Goal: Task Accomplishment & Management: Manage account settings

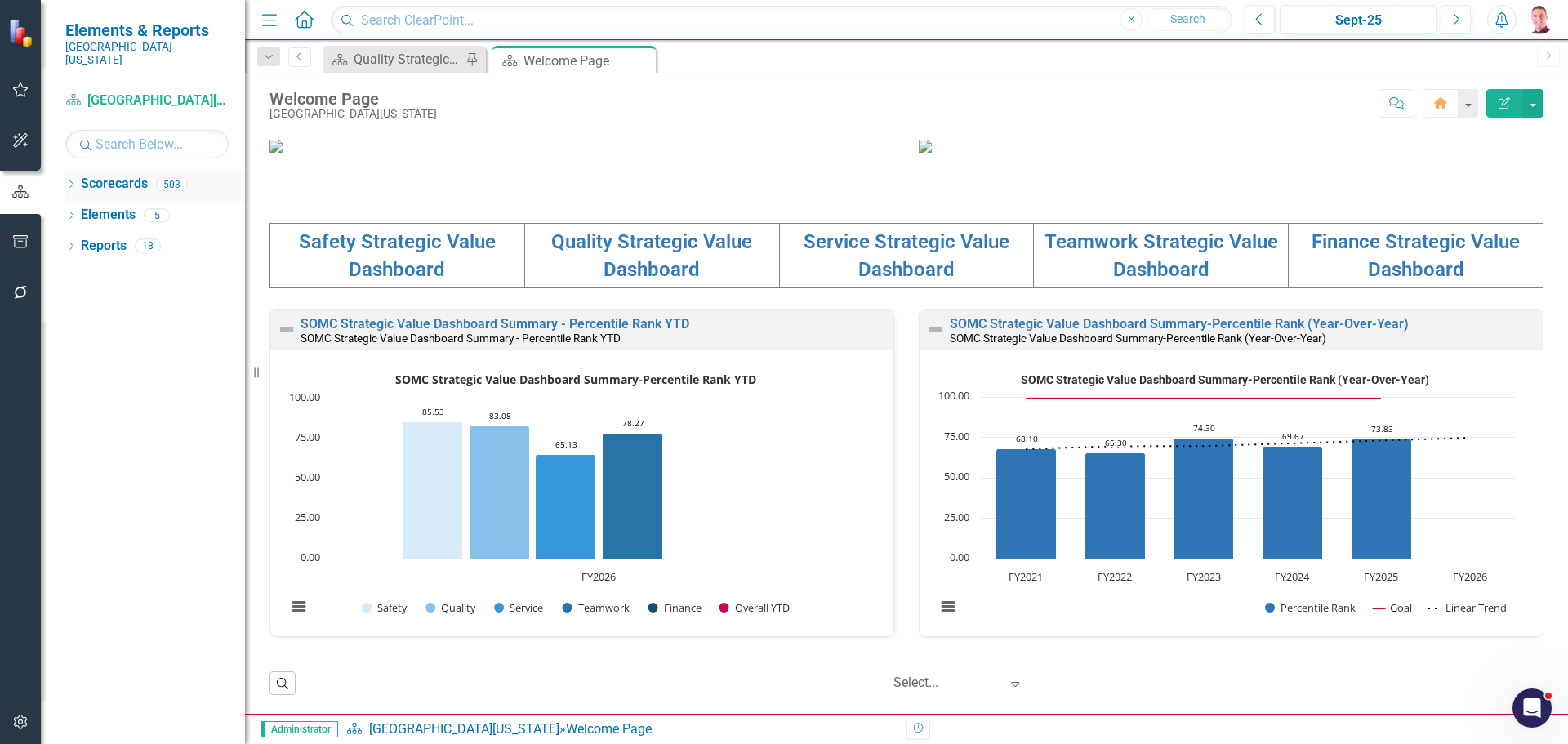
click at [71, 181] on icon "Dropdown" at bounding box center [71, 186] width 11 height 9
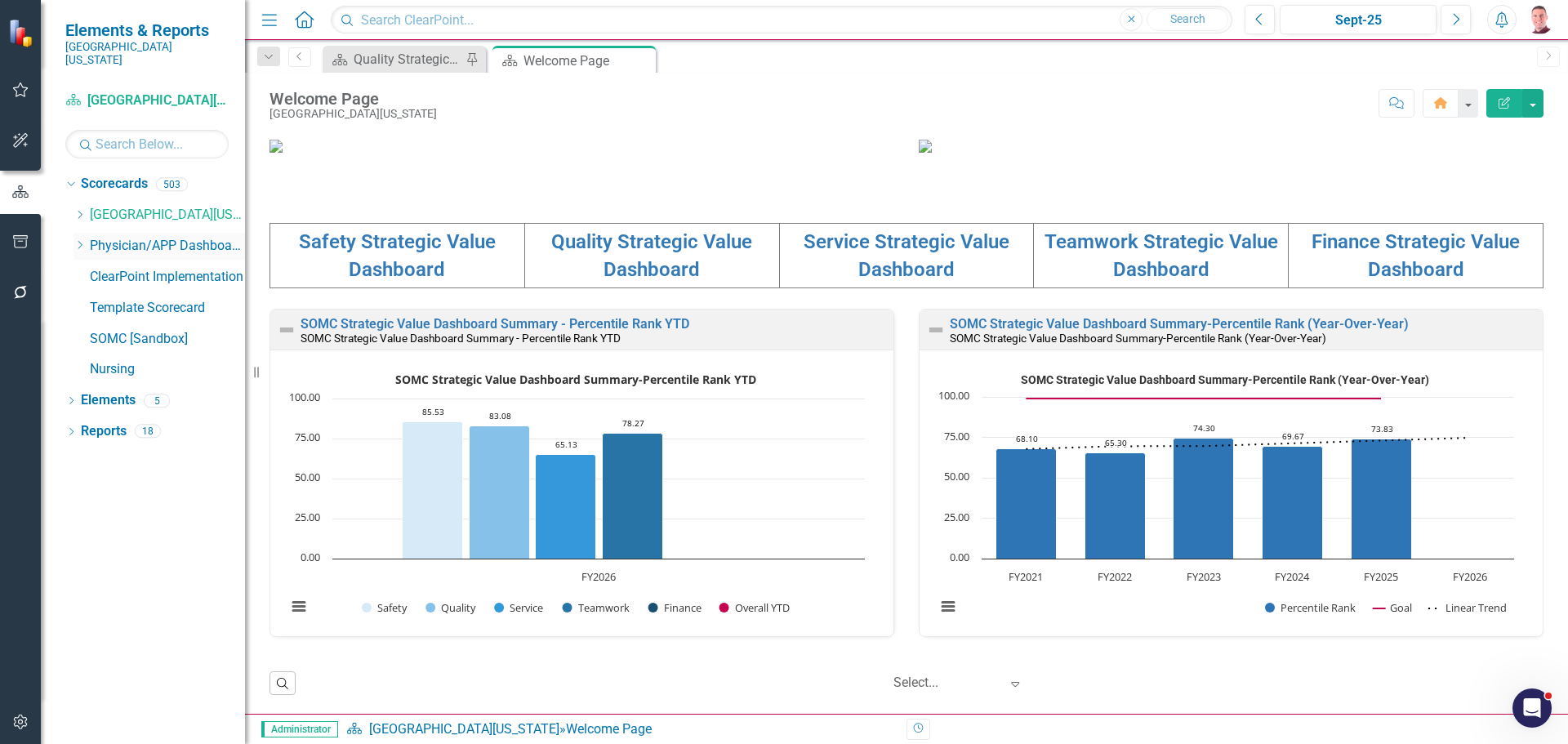
click at [86, 239] on div "Dropdown" at bounding box center [79, 246] width 12 height 14
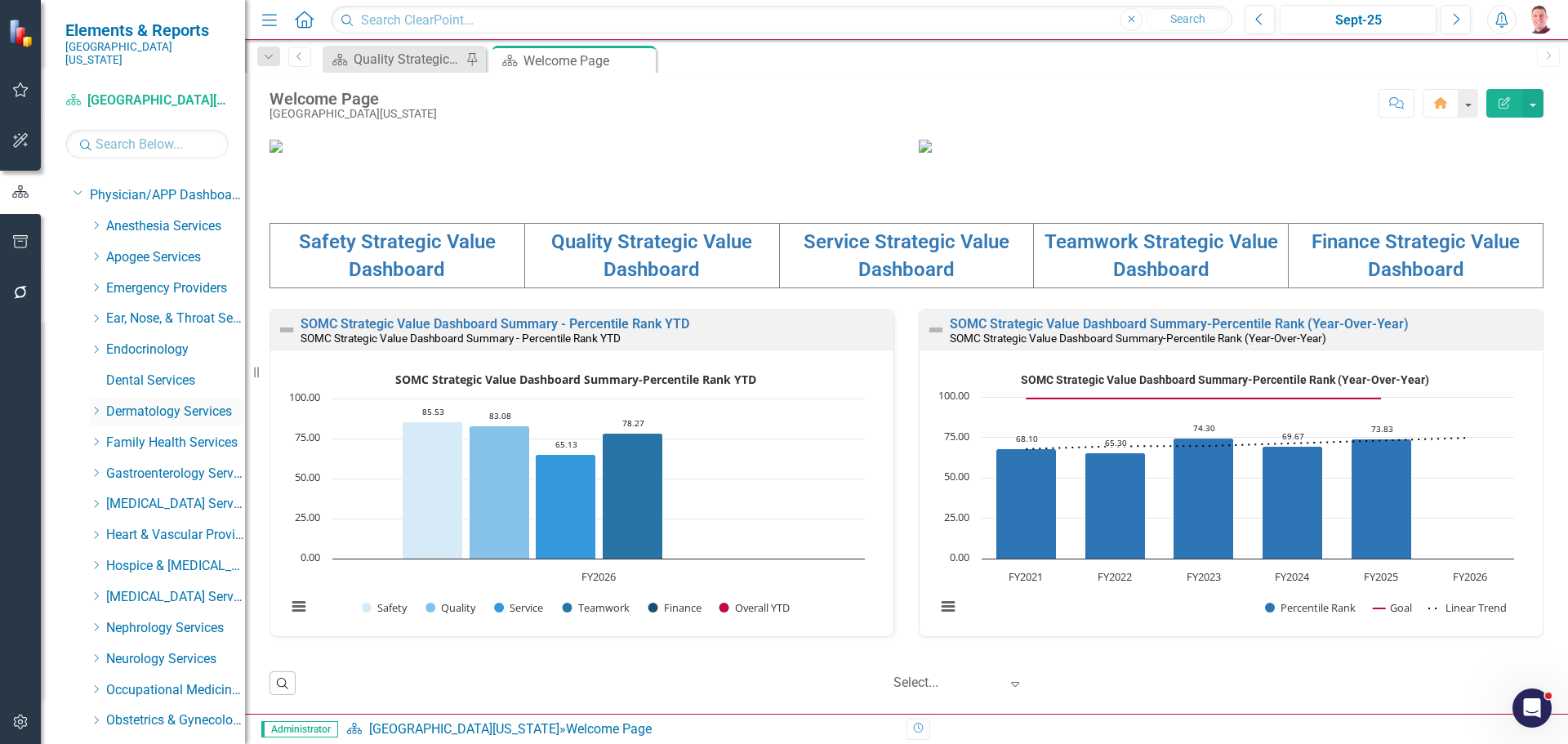
scroll to position [326, 0]
click at [94, 656] on icon "Dropdown" at bounding box center [96, 660] width 12 height 10
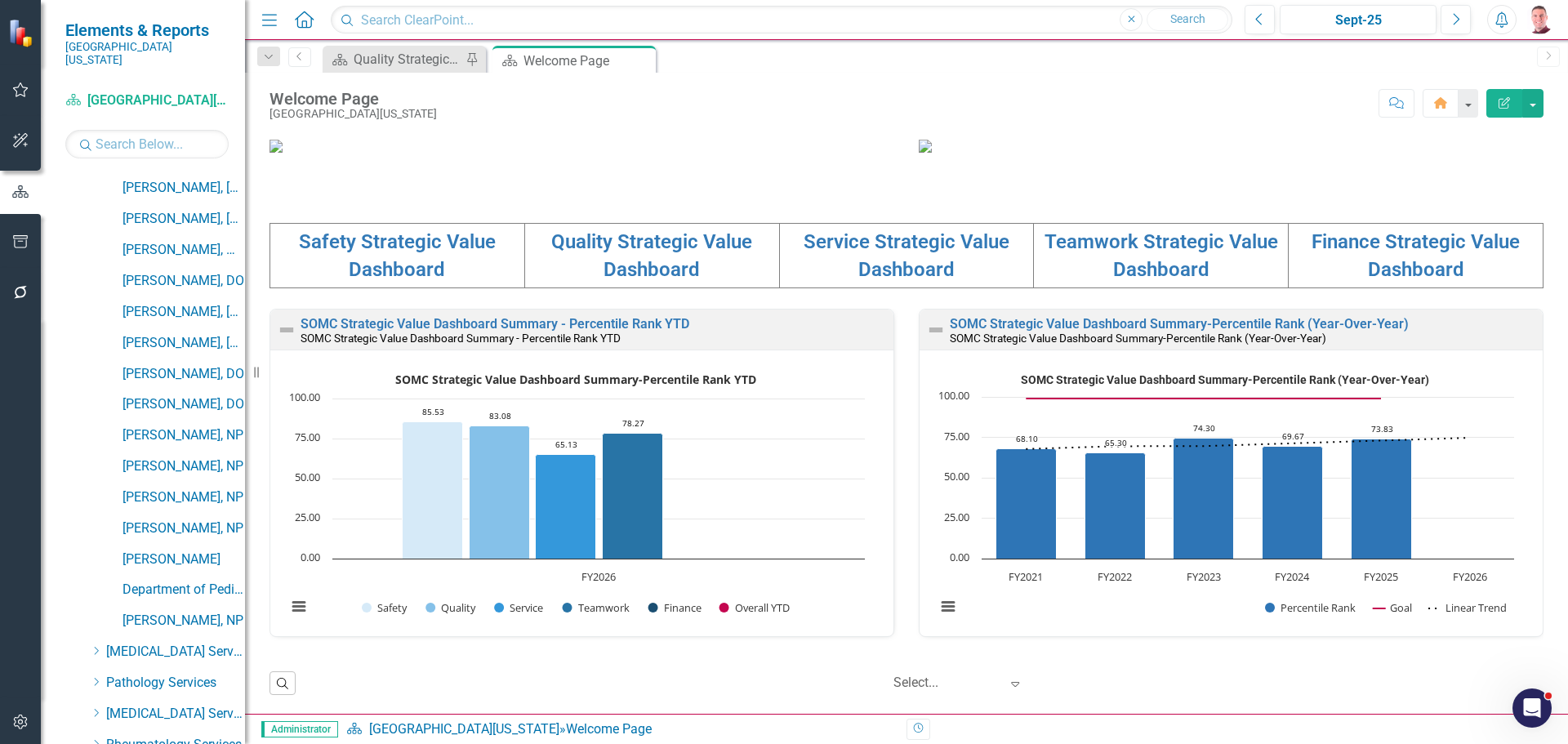
scroll to position [979, 0]
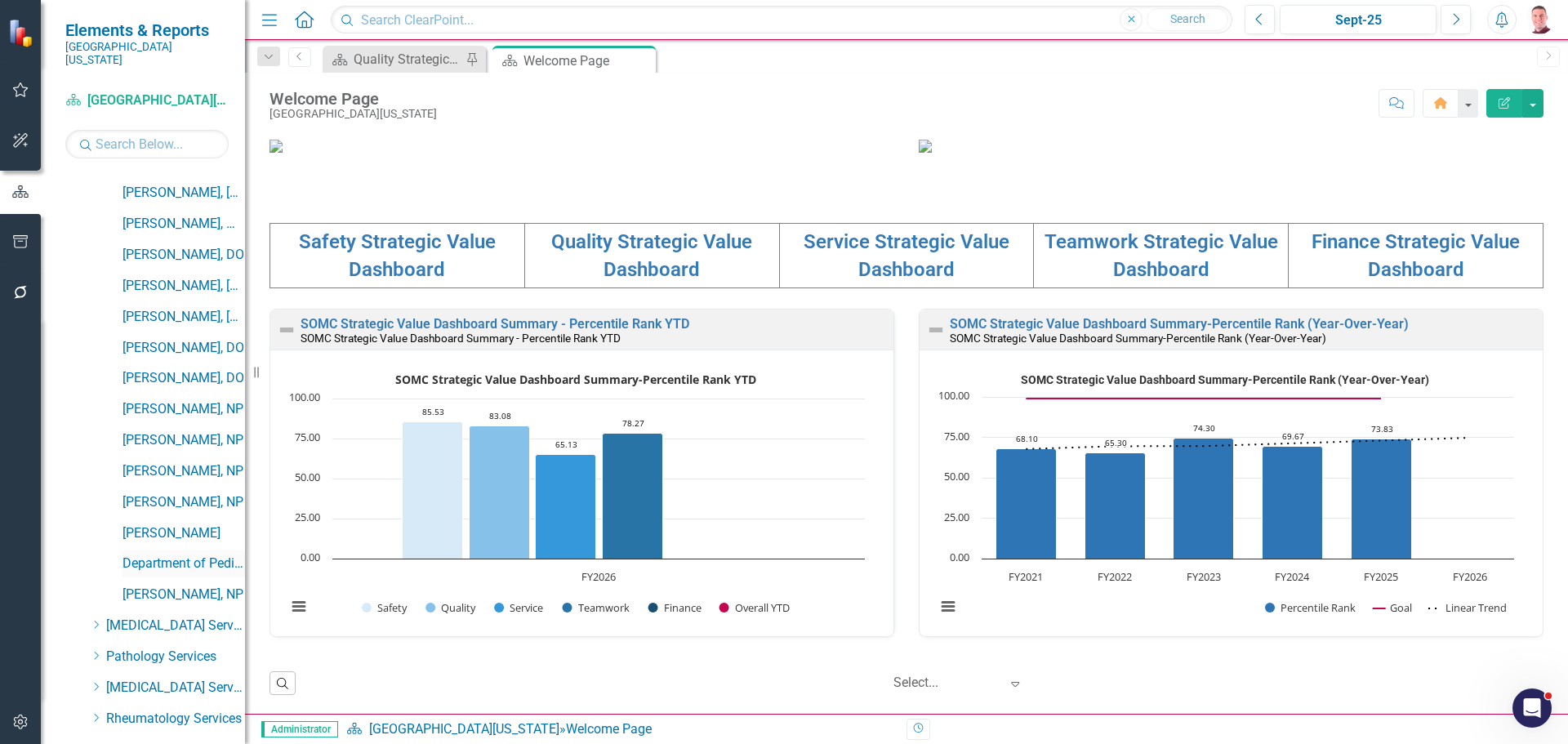
click at [168, 555] on link "Department of Pediatrics Dashboard" at bounding box center [183, 564] width 122 height 18
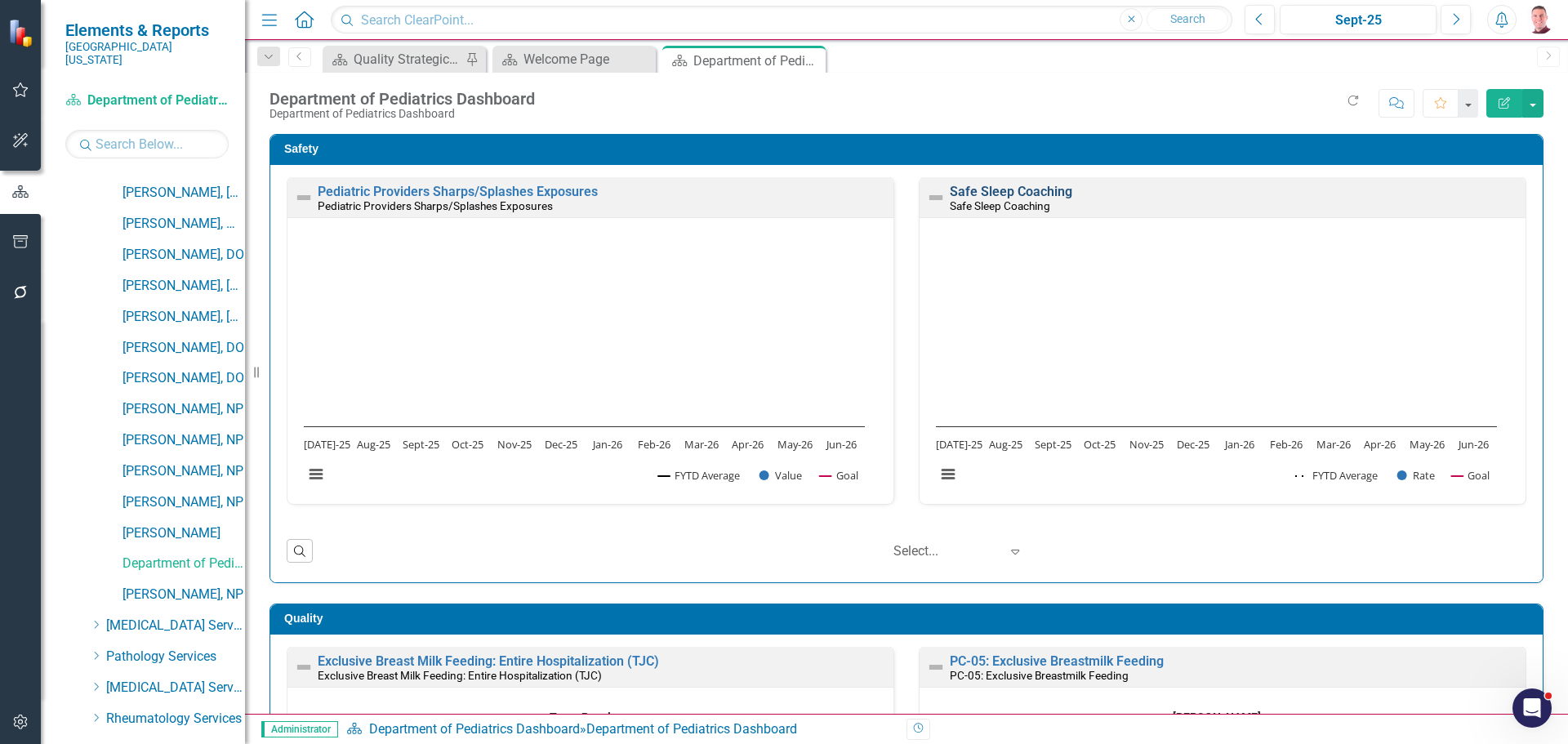
click at [977, 191] on link "Safe Sleep Coaching" at bounding box center [1010, 191] width 122 height 16
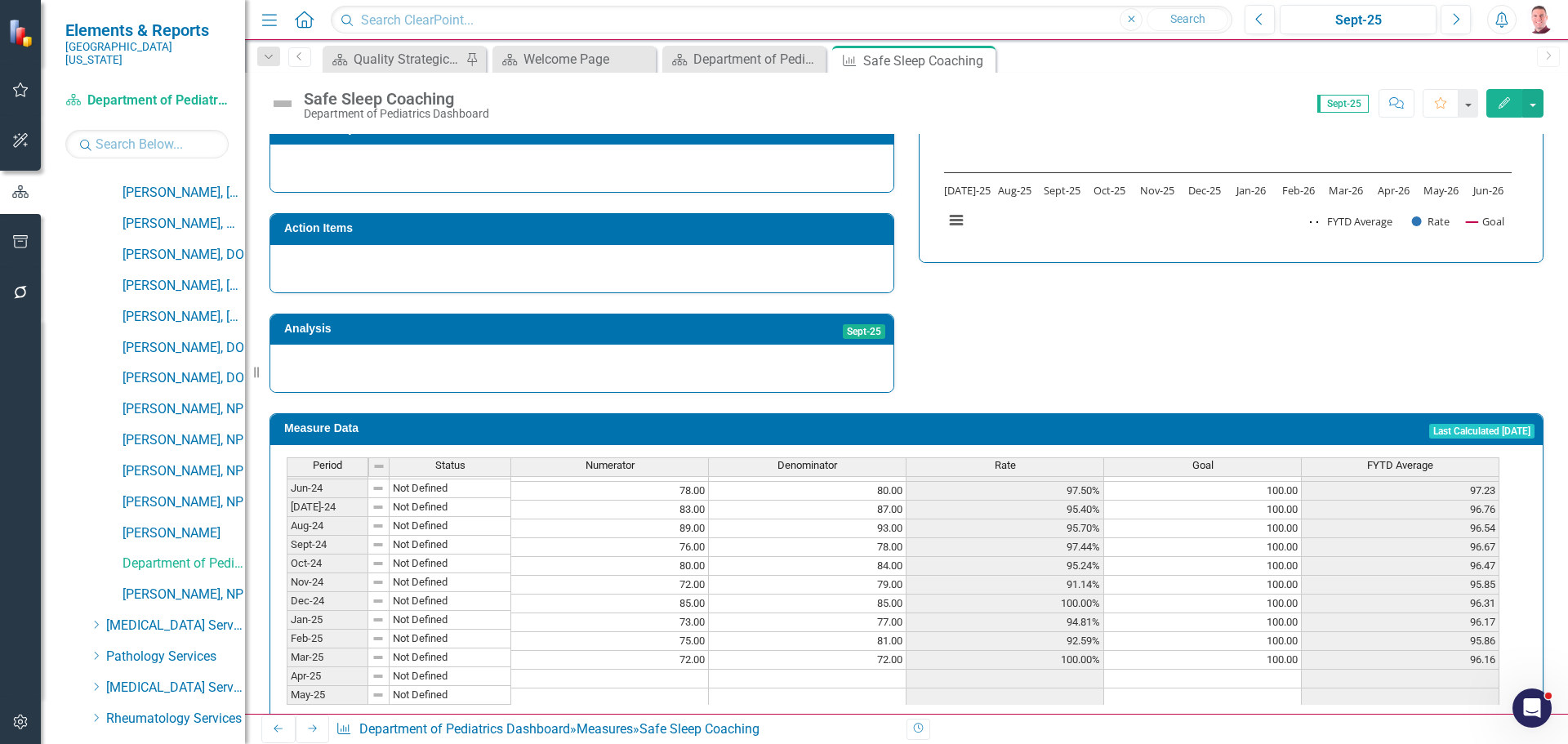
scroll to position [512, 0]
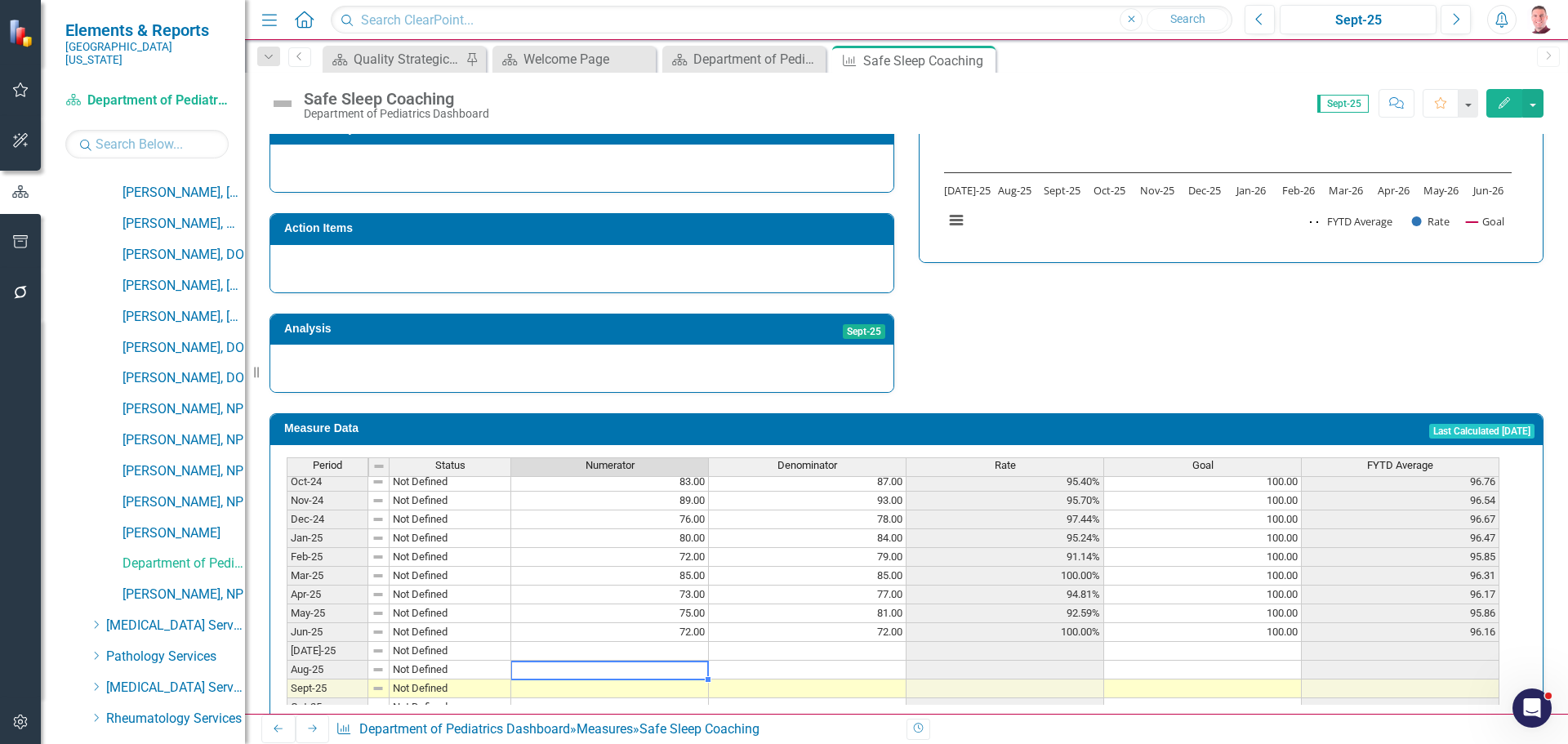
click at [661, 634] on tbody "Apr-24 Not Defined 86.00 86.00 100.00% 100.00 92.17 May-24 Not Defined 83.00 88…" at bounding box center [894, 613] width 1213 height 508
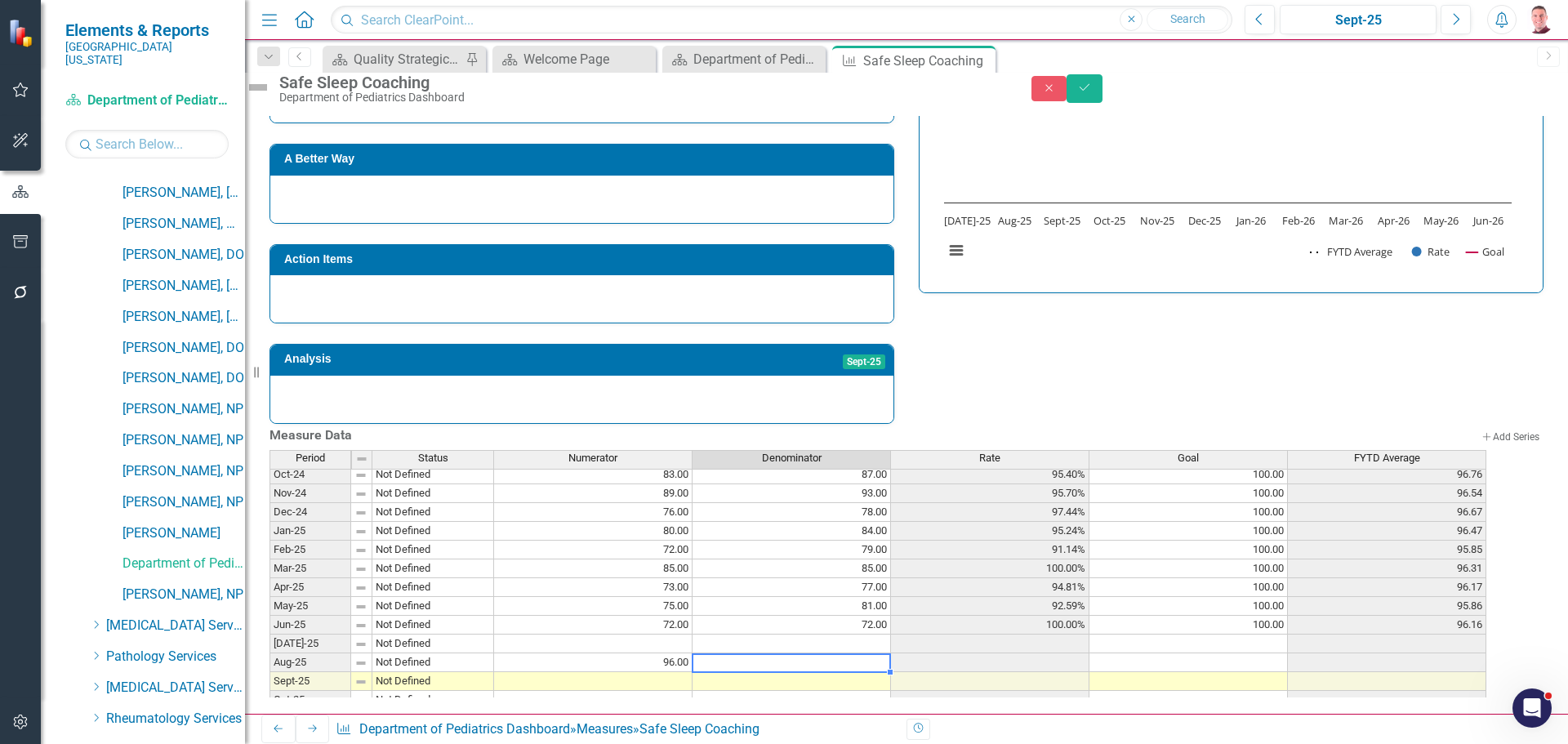
click at [758, 653] on td at bounding box center [792, 662] width 199 height 18
click at [681, 635] on td at bounding box center [594, 644] width 199 height 18
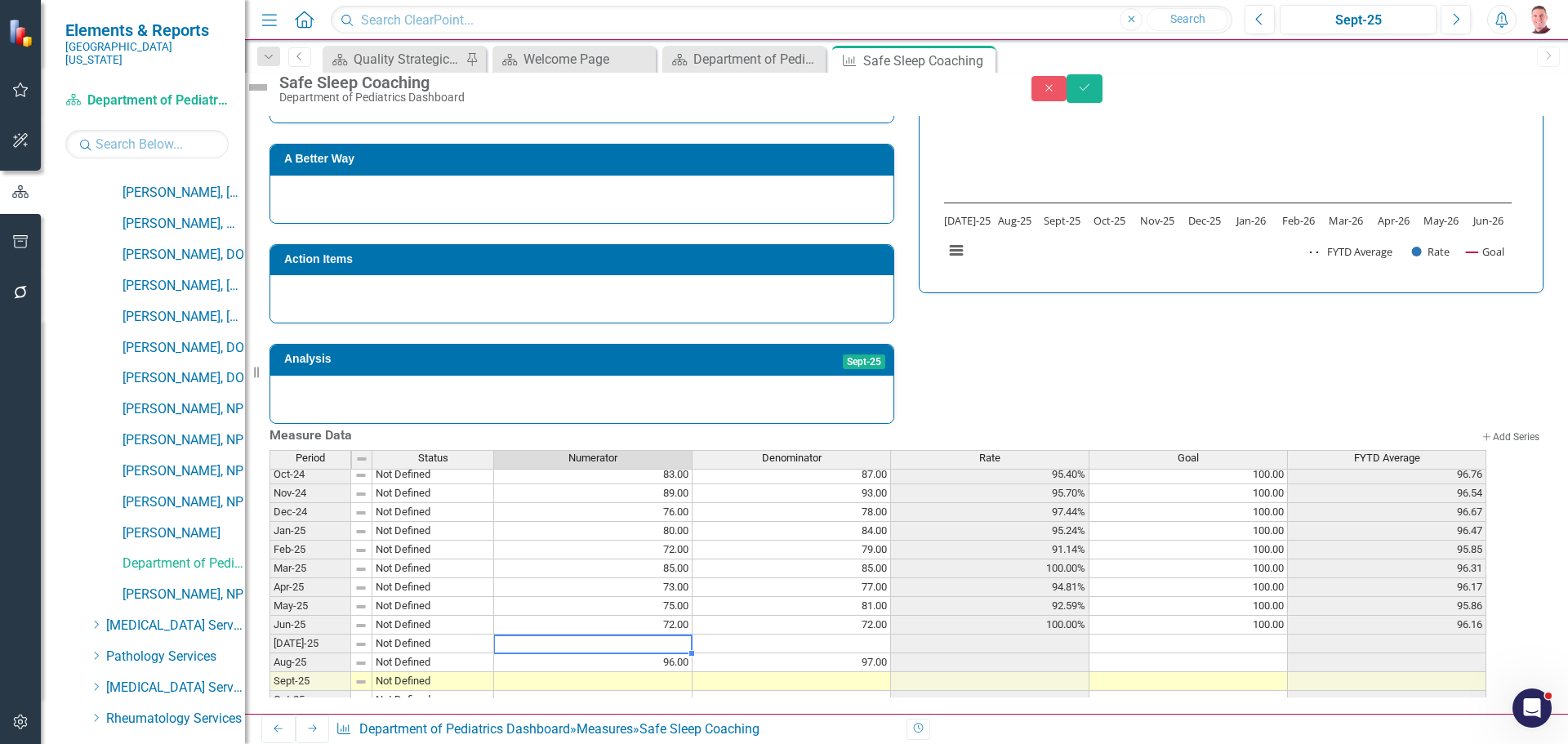
type textarea "89"
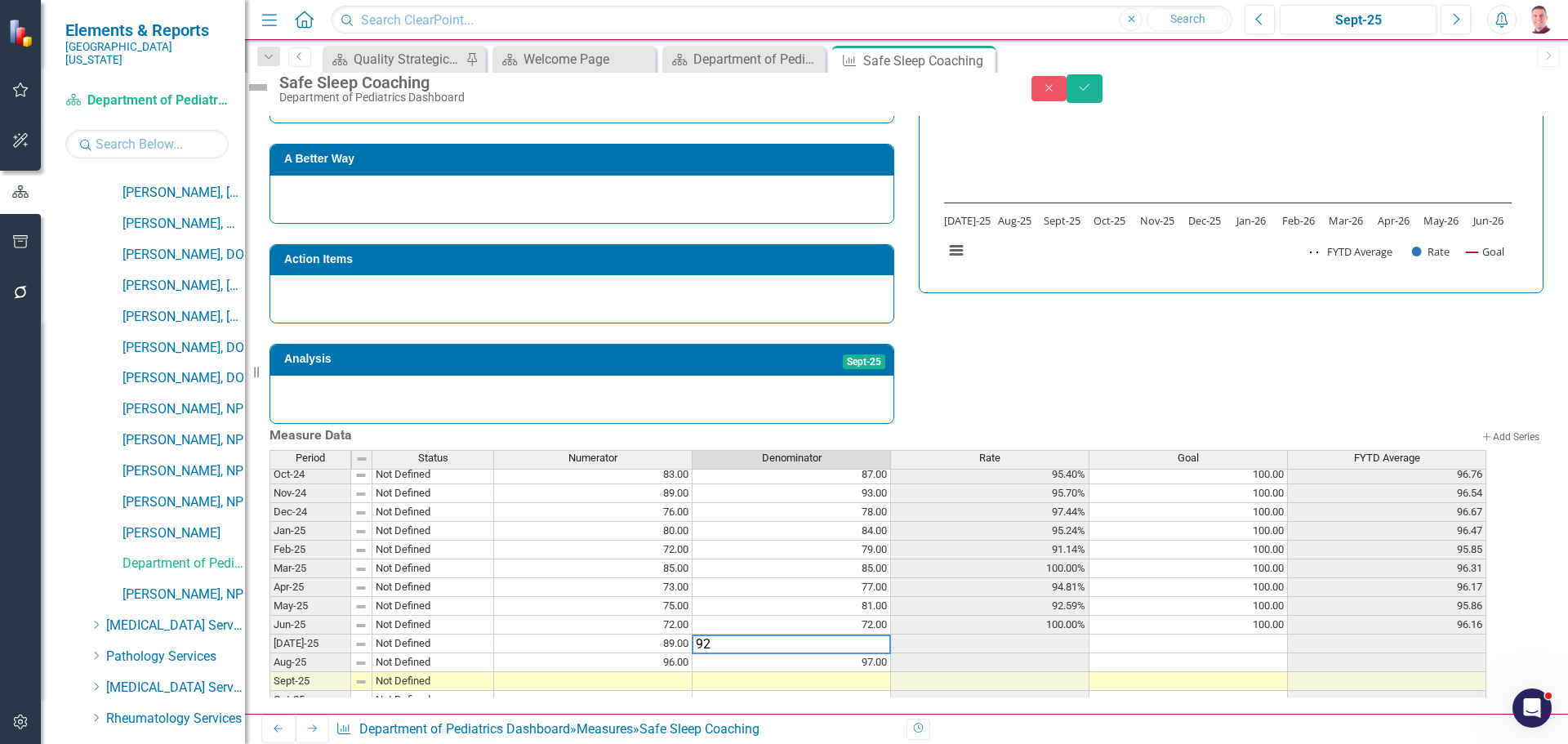
click at [1040, 635] on td at bounding box center [990, 644] width 199 height 18
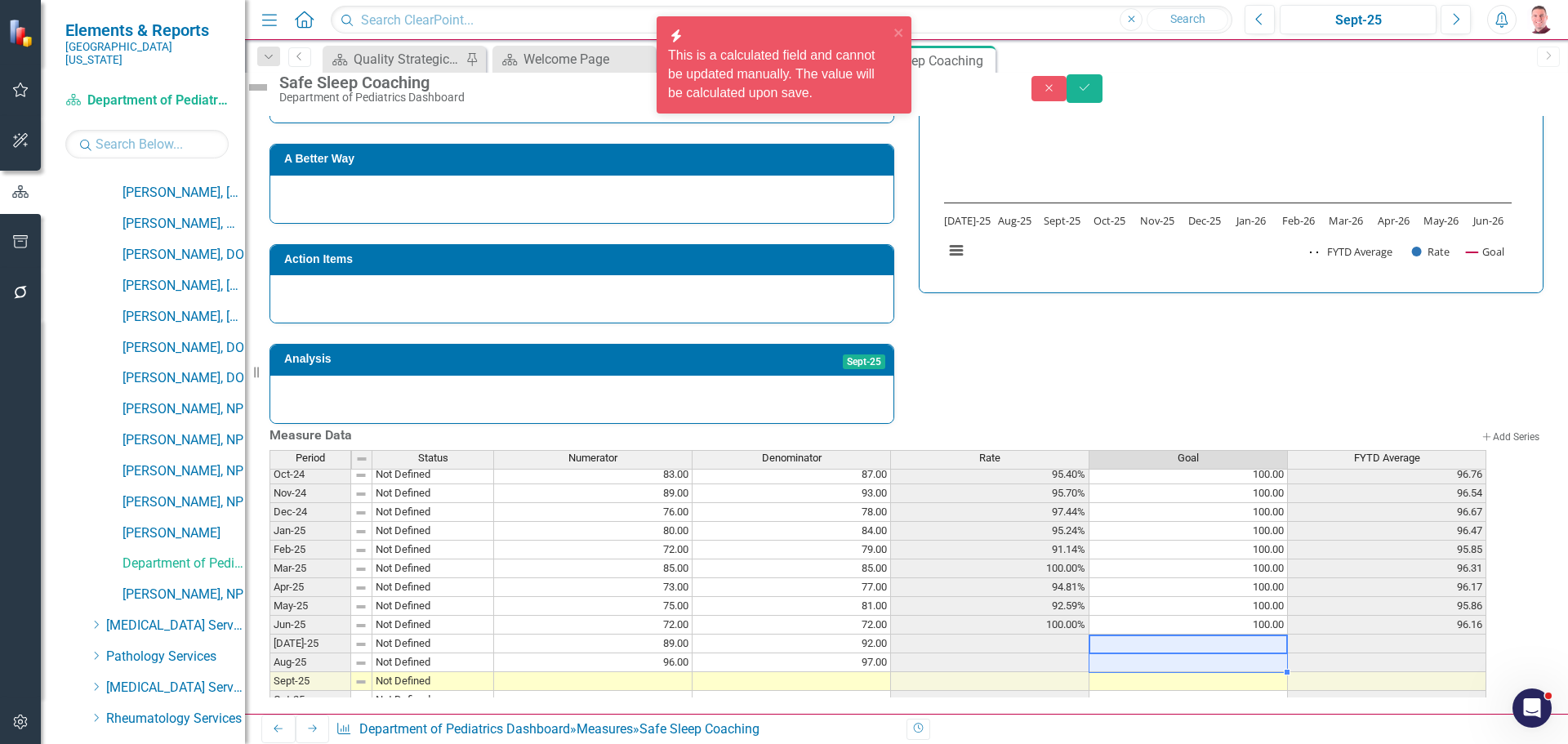
drag, startPoint x: 1170, startPoint y: 629, endPoint x: 1172, endPoint y: 649, distance: 20.1
click at [1172, 649] on tbody "Dec-23 Not Defined 68.00 70.00 97.14% 100.00 91.32 Jan-24 Not Defined 64.00 71.…" at bounding box center [878, 568] width 1217 height 583
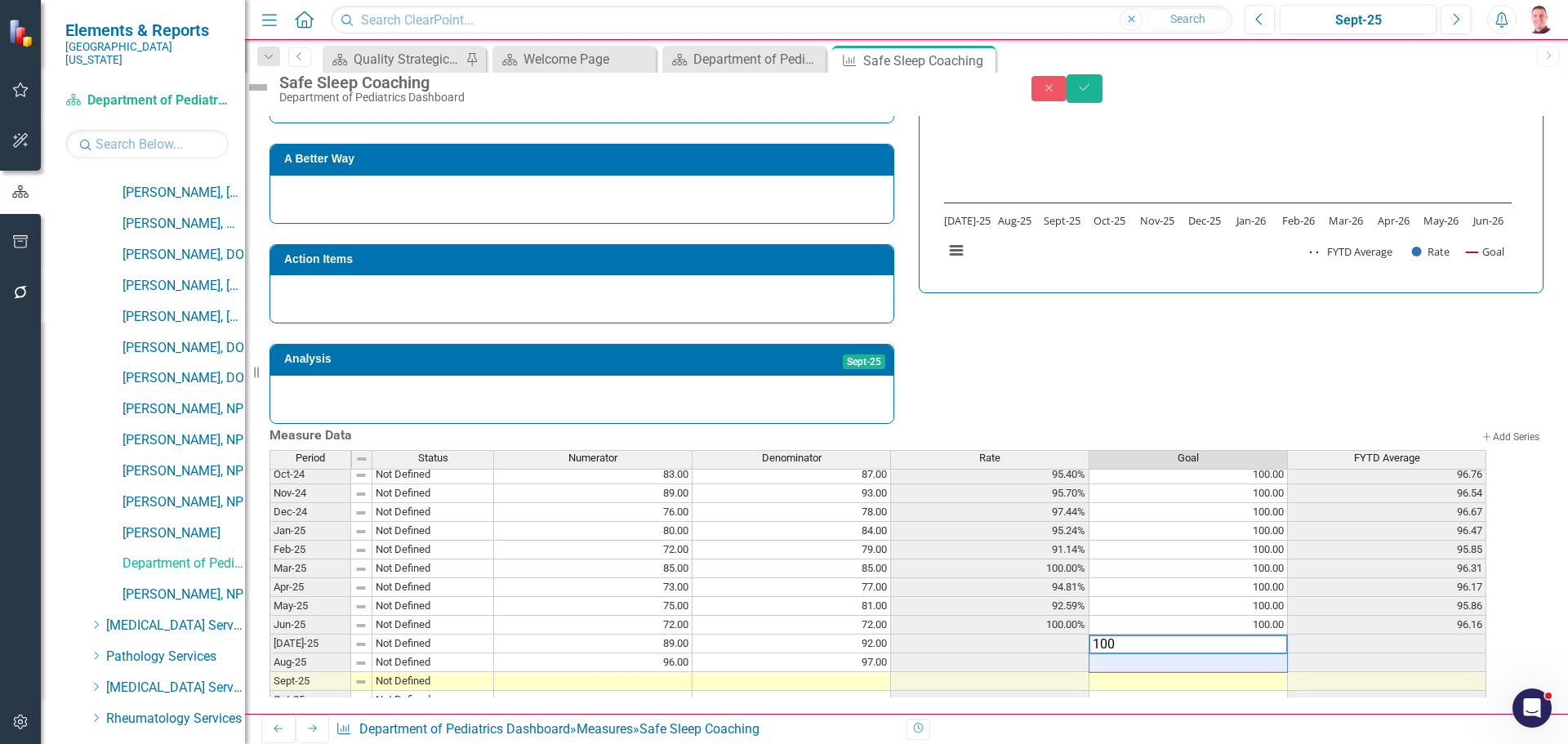
click at [1202, 597] on td "100.00" at bounding box center [1189, 606] width 199 height 18
click at [1210, 653] on td at bounding box center [1189, 662] width 199 height 18
type textarea "100"
click at [1299, 327] on div "Strategic Values Safety Pediatric Services Sept-25 A Better Way Action Items An…" at bounding box center [906, 195] width 1298 height 456
click at [1102, 103] on button "Save" at bounding box center [1084, 88] width 36 height 29
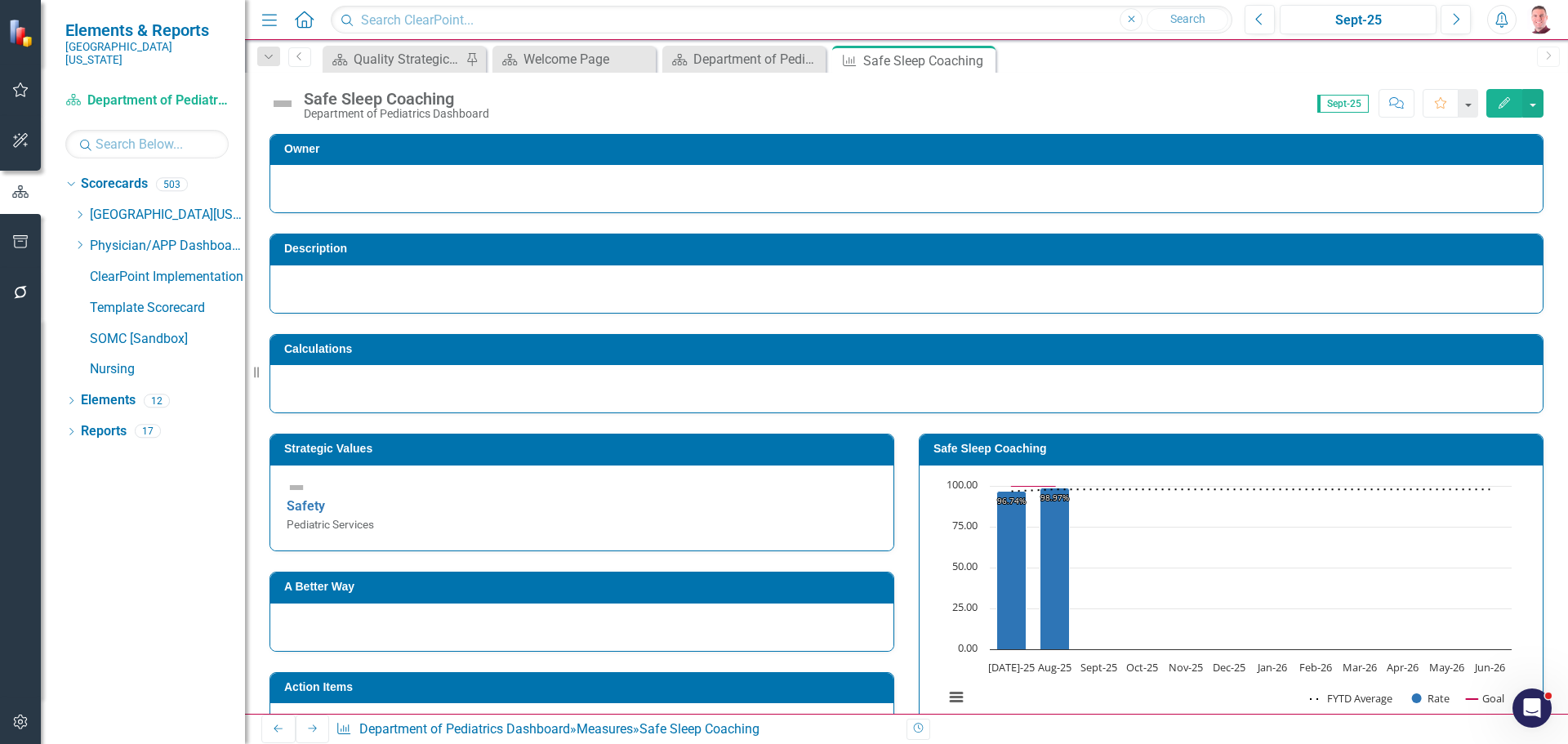
scroll to position [0, 0]
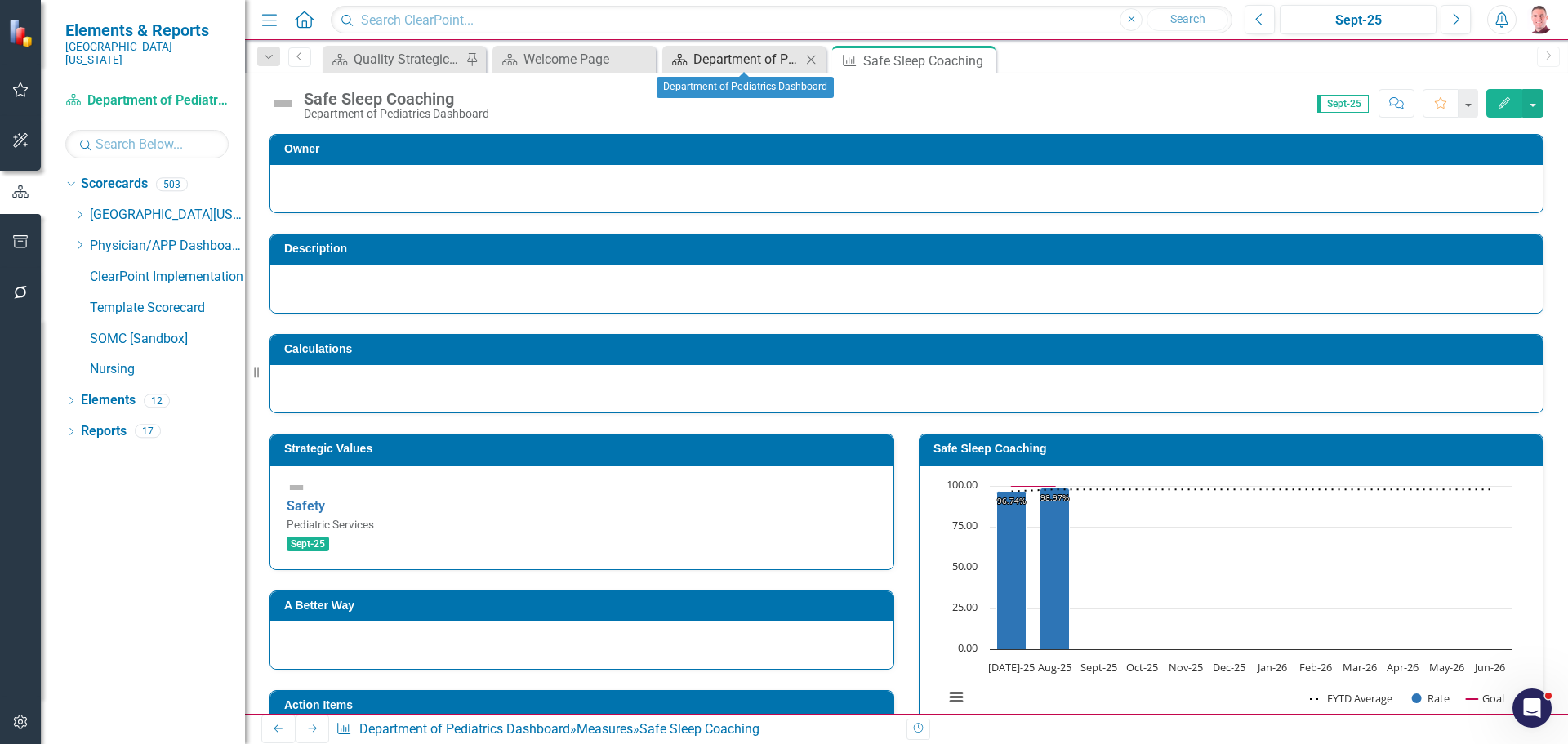
click at [770, 60] on div "Department of Pediatrics Dashboard" at bounding box center [747, 59] width 108 height 20
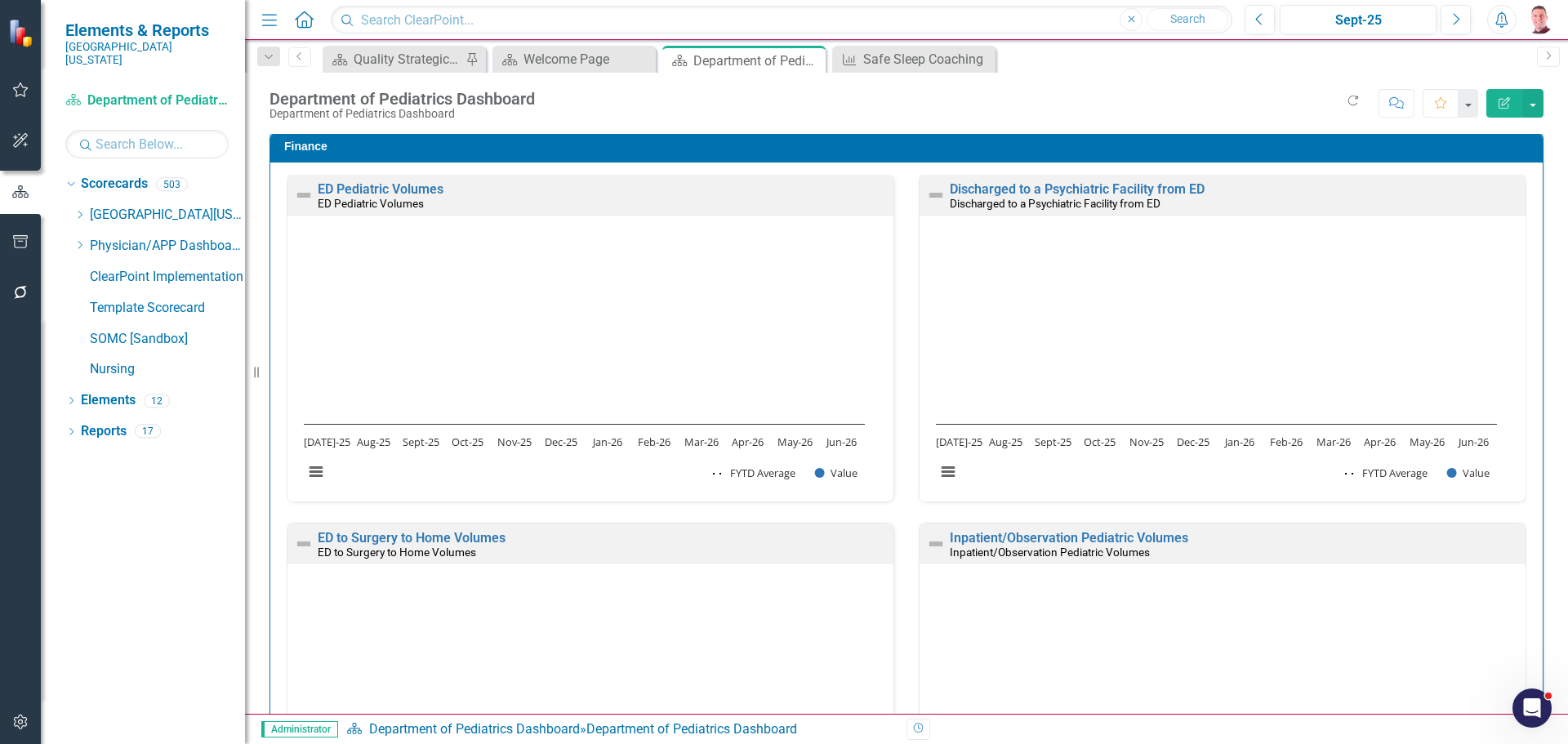
scroll to position [2938, 0]
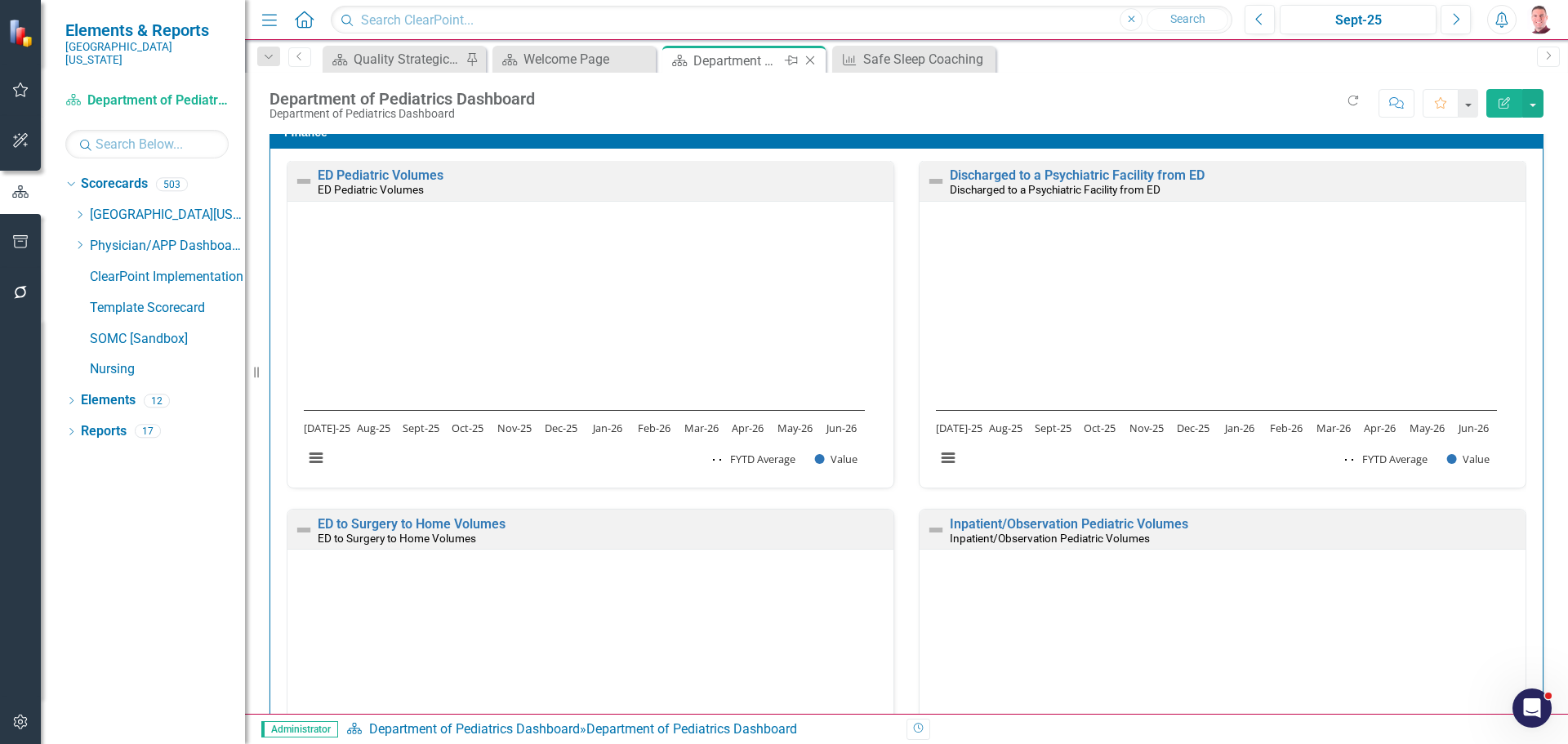
click at [709, 56] on div "Department of Pediatrics Dashboard" at bounding box center [737, 61] width 87 height 20
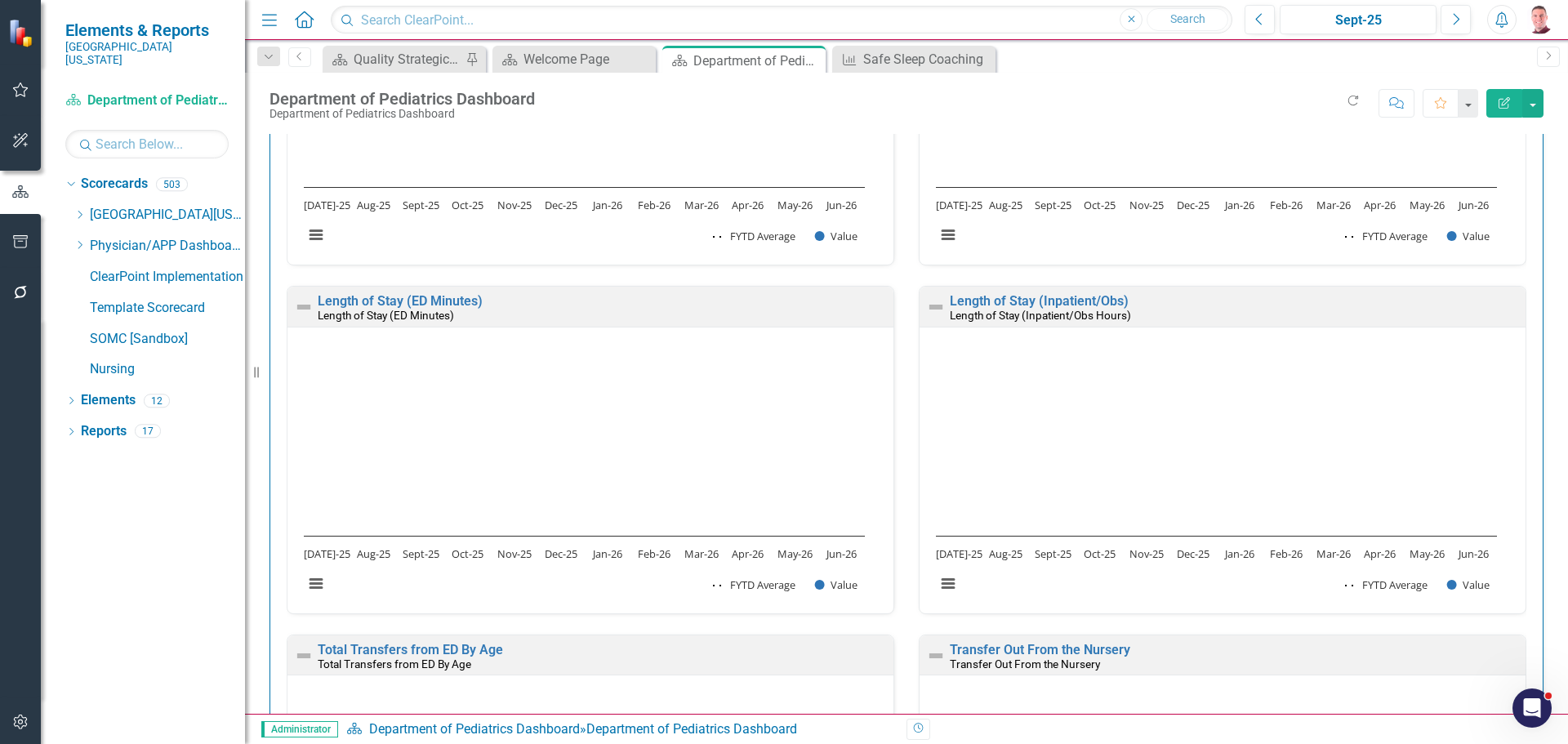
scroll to position [3510, 0]
click at [956, 299] on link "Length of Stay (Inpatient/Obs)" at bounding box center [1039, 300] width 179 height 16
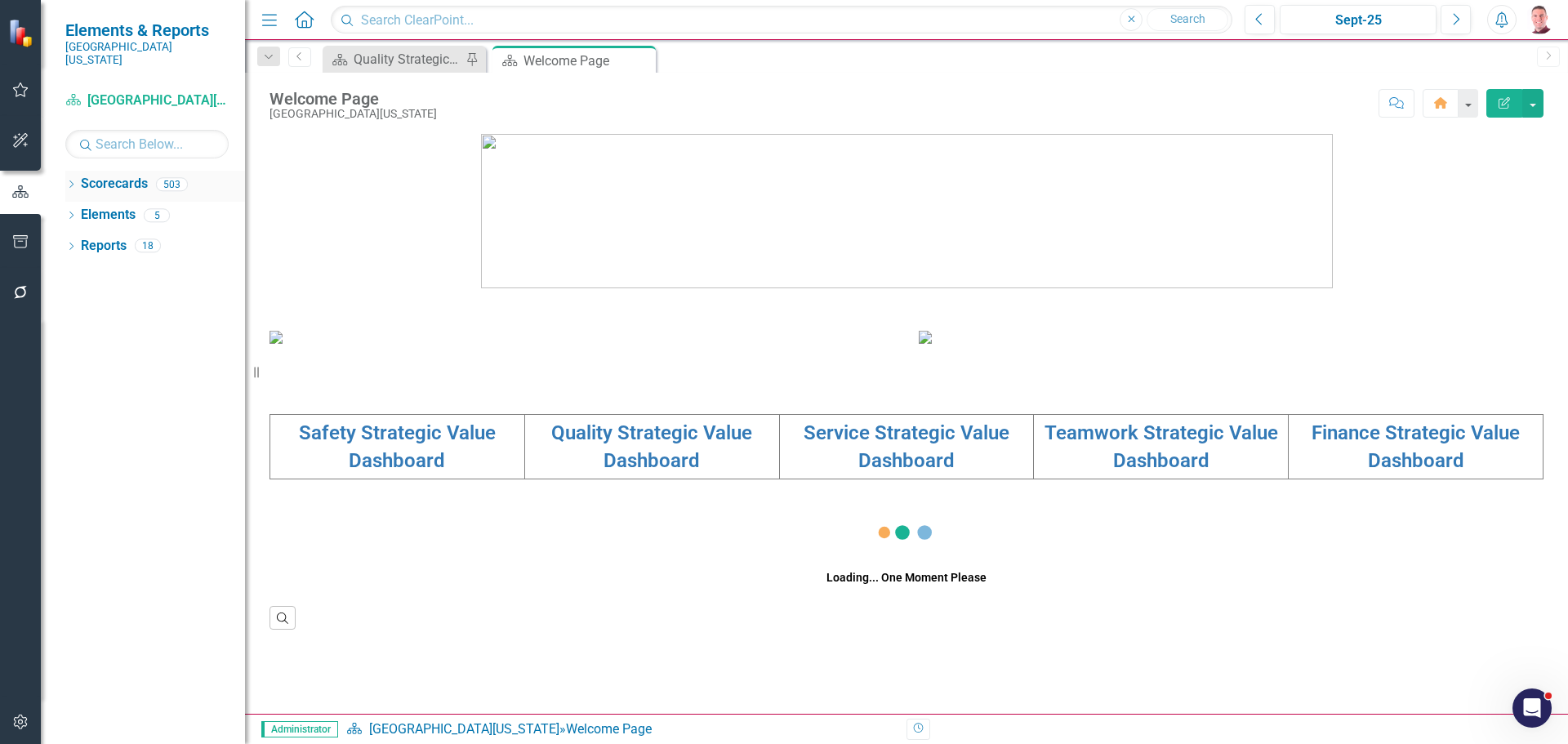
click at [71, 181] on icon "Dropdown" at bounding box center [71, 186] width 11 height 9
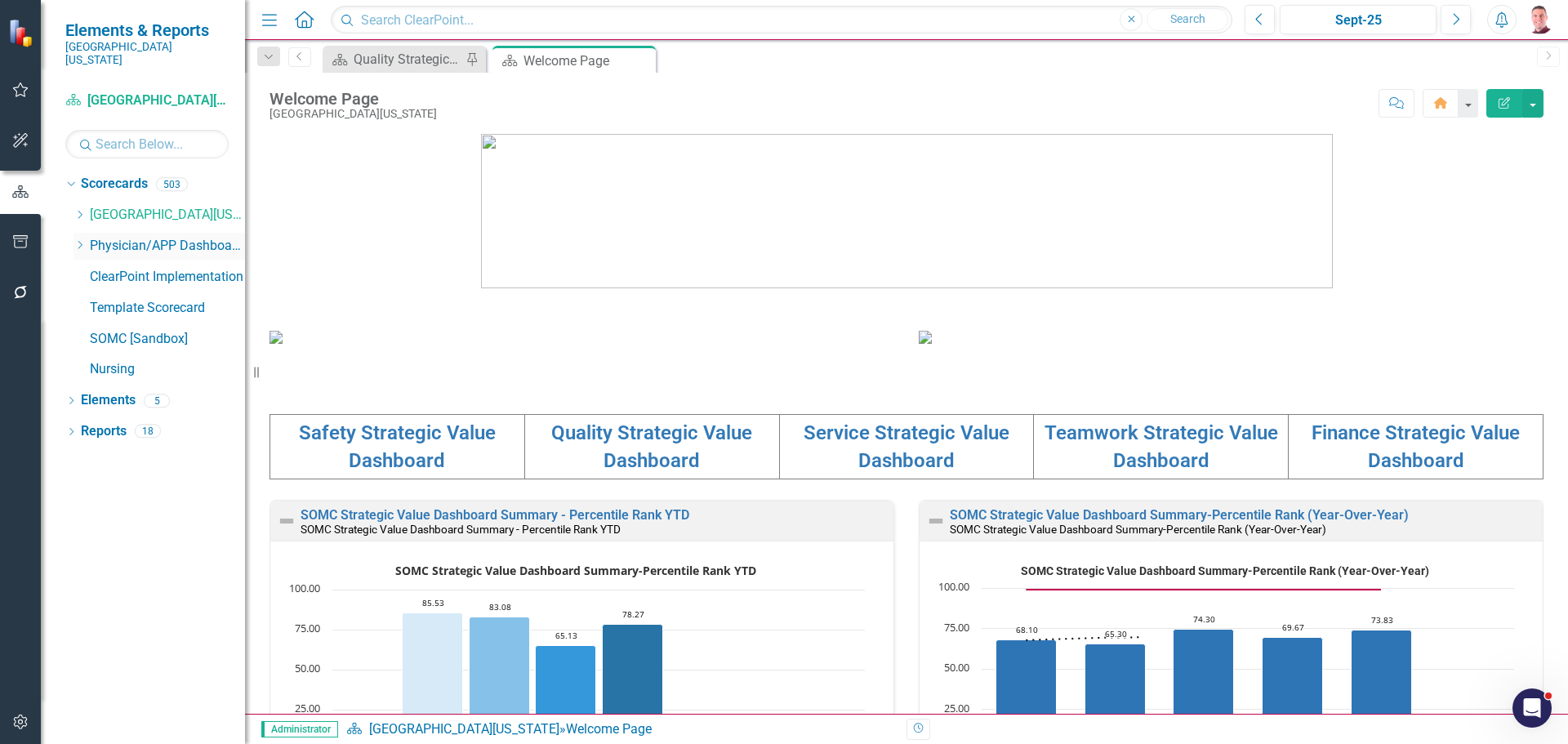
click at [76, 240] on icon "Dropdown" at bounding box center [79, 245] width 12 height 10
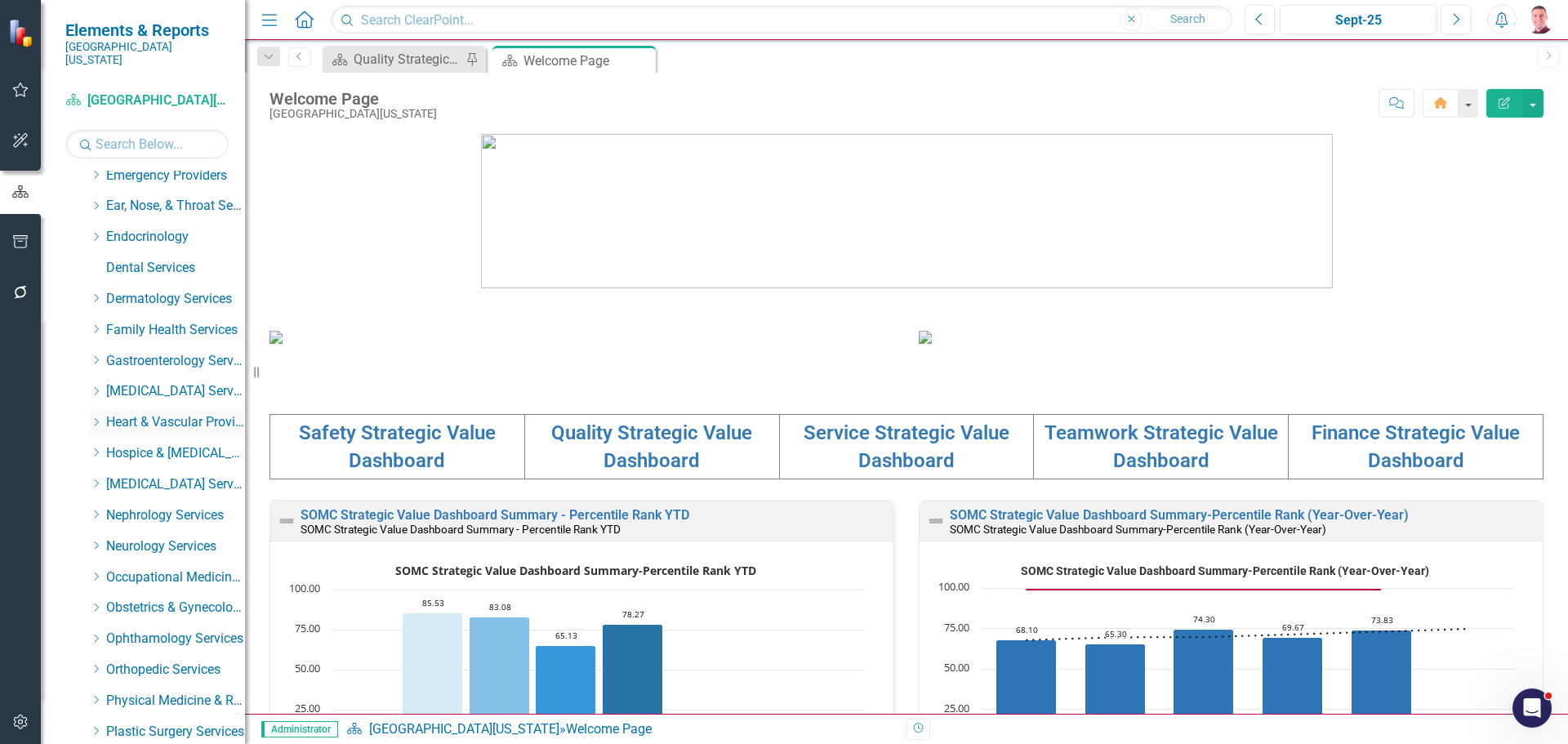
scroll to position [326, 0]
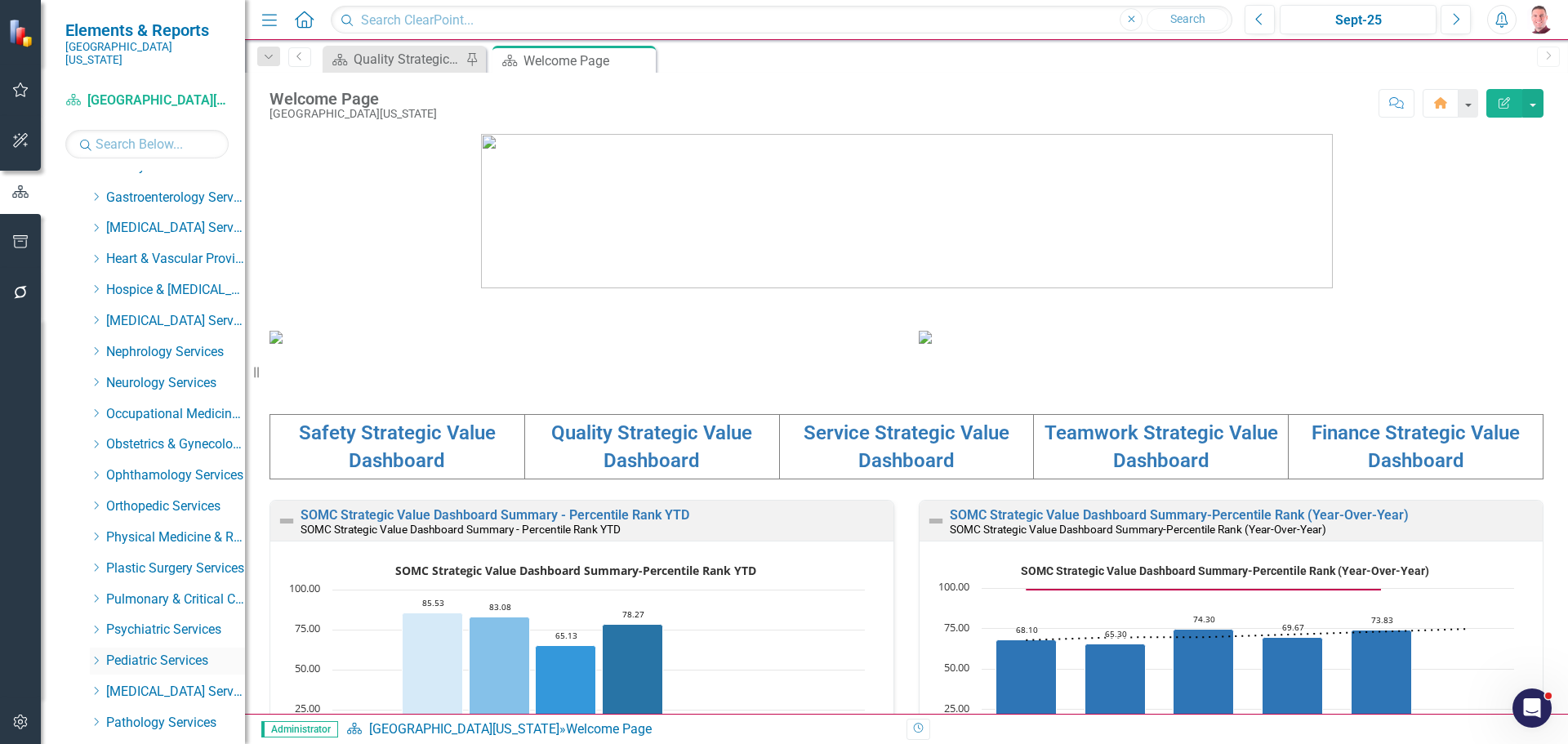
click at [98, 656] on icon "Dropdown" at bounding box center [96, 660] width 12 height 10
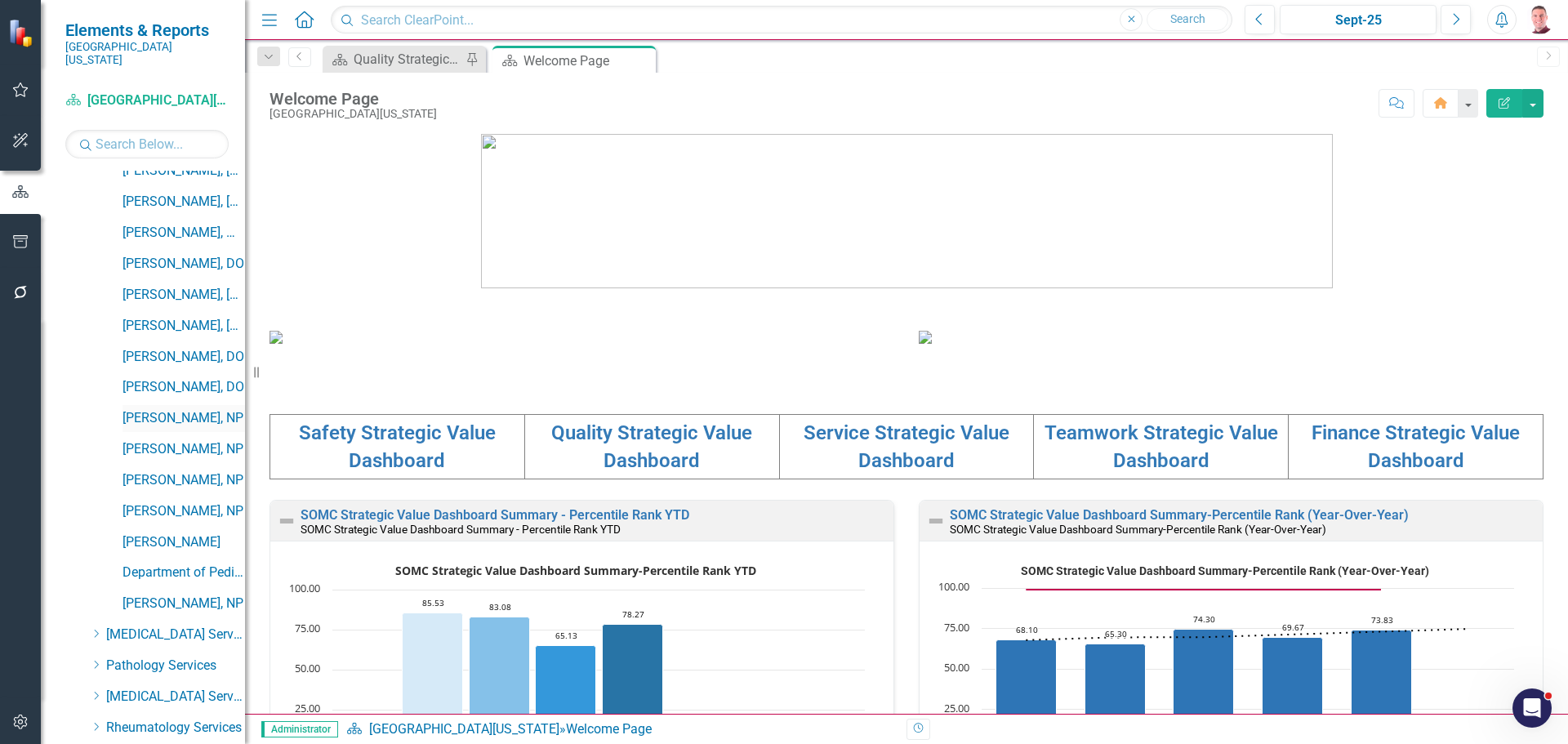
scroll to position [979, 0]
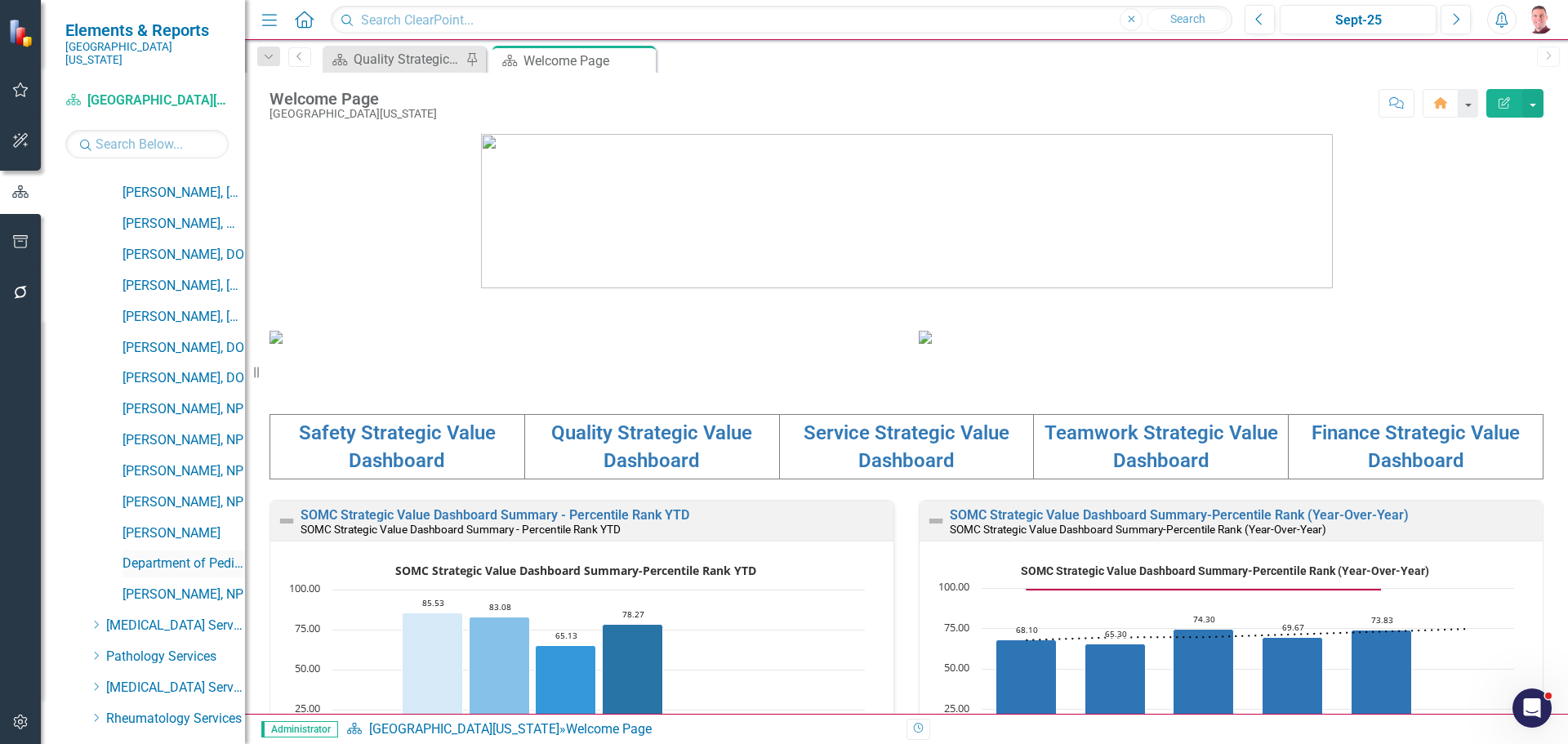
click at [161, 555] on link "Department of Pediatrics Dashboard" at bounding box center [183, 564] width 122 height 18
